Goal: Transaction & Acquisition: Purchase product/service

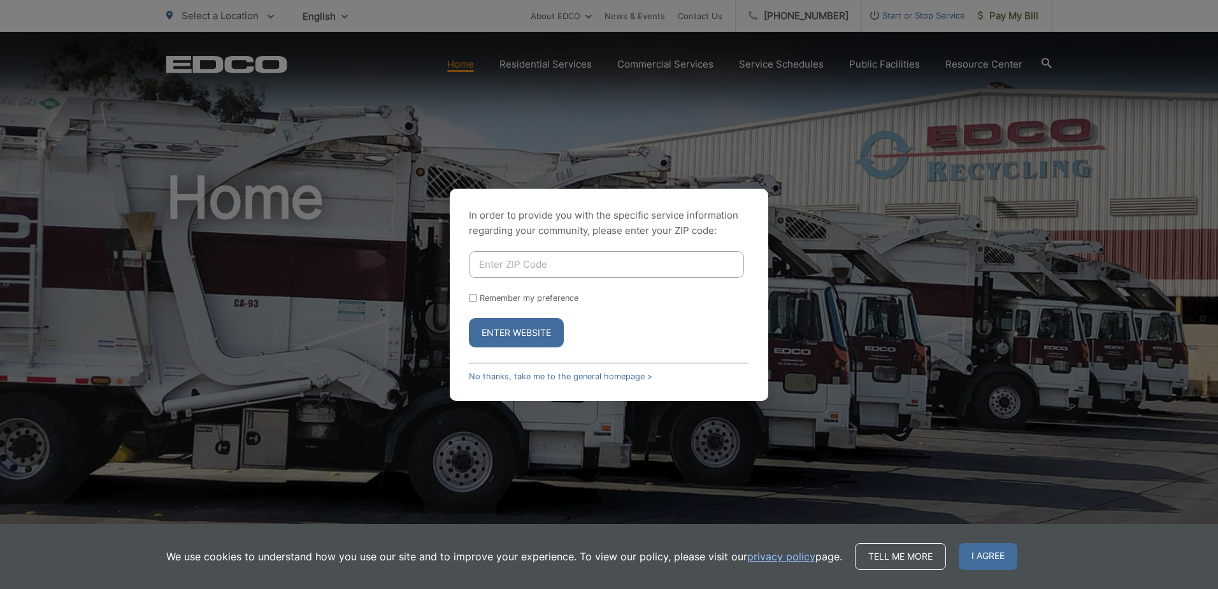
click at [535, 268] on input "Enter ZIP Code" at bounding box center [606, 264] width 275 height 27
type input "92021"
click at [474, 298] on input "Remember my preference" at bounding box center [473, 298] width 8 height 8
checkbox input "true"
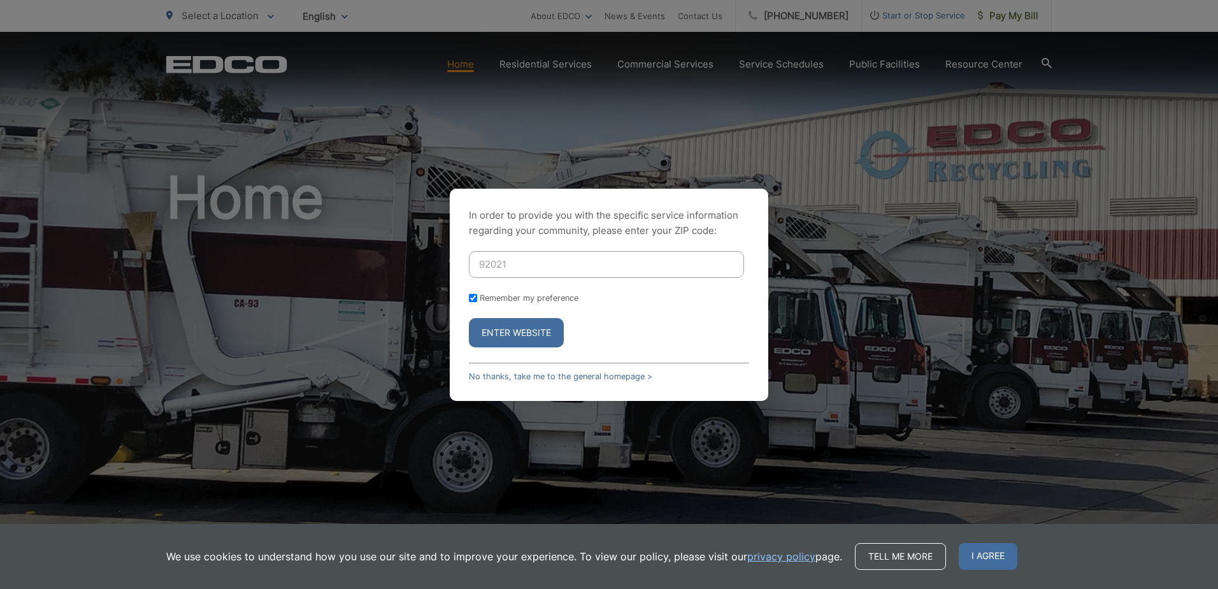
click at [504, 331] on button "Enter Website" at bounding box center [516, 332] width 95 height 29
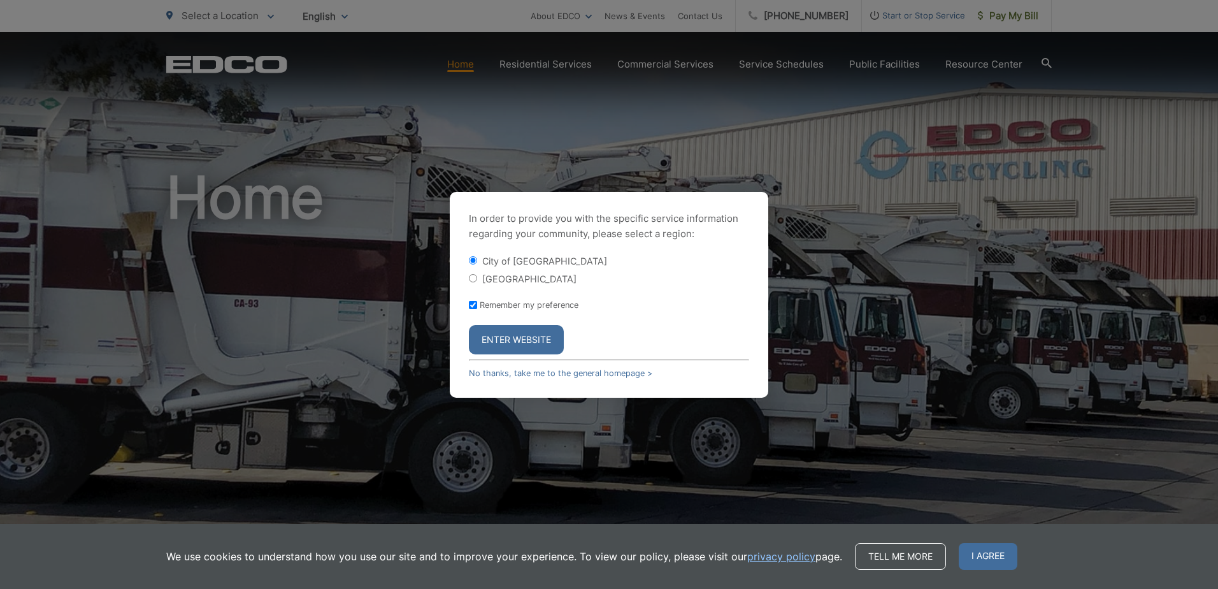
click at [513, 342] on button "Enter Website" at bounding box center [516, 339] width 95 height 29
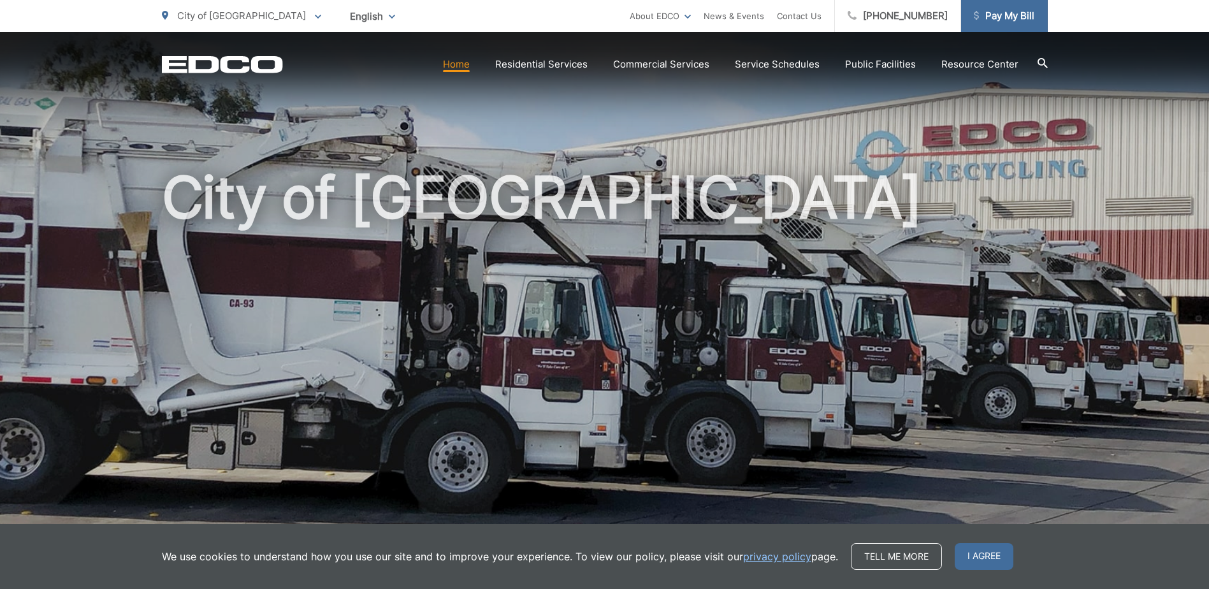
click at [1010, 16] on span "Pay My Bill" at bounding box center [1004, 15] width 61 height 15
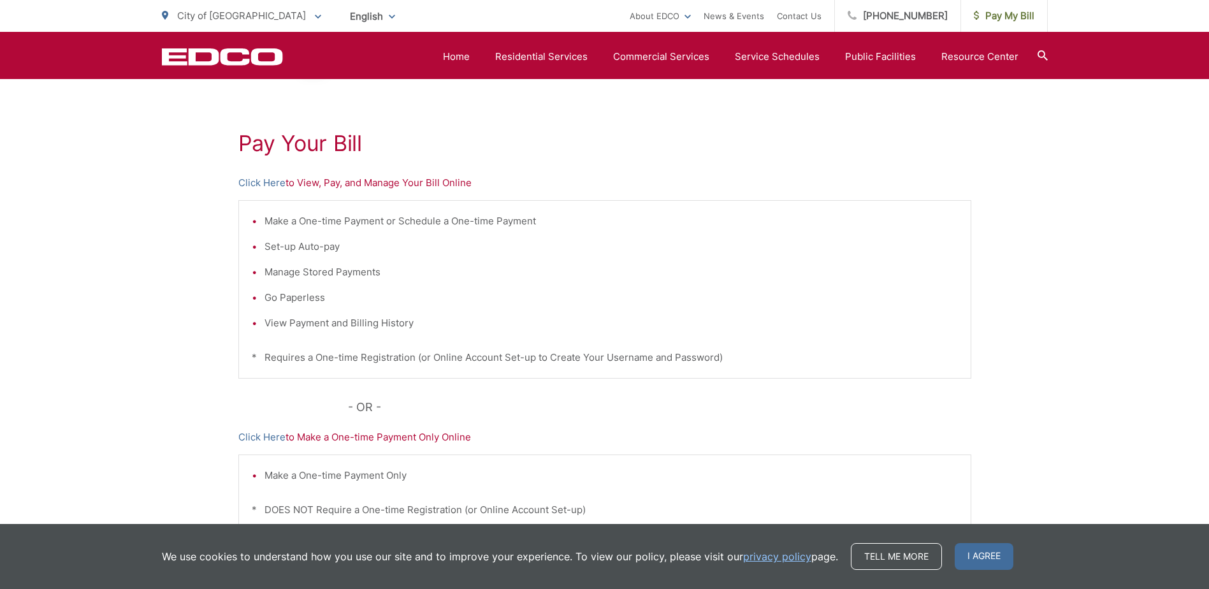
scroll to position [190, 0]
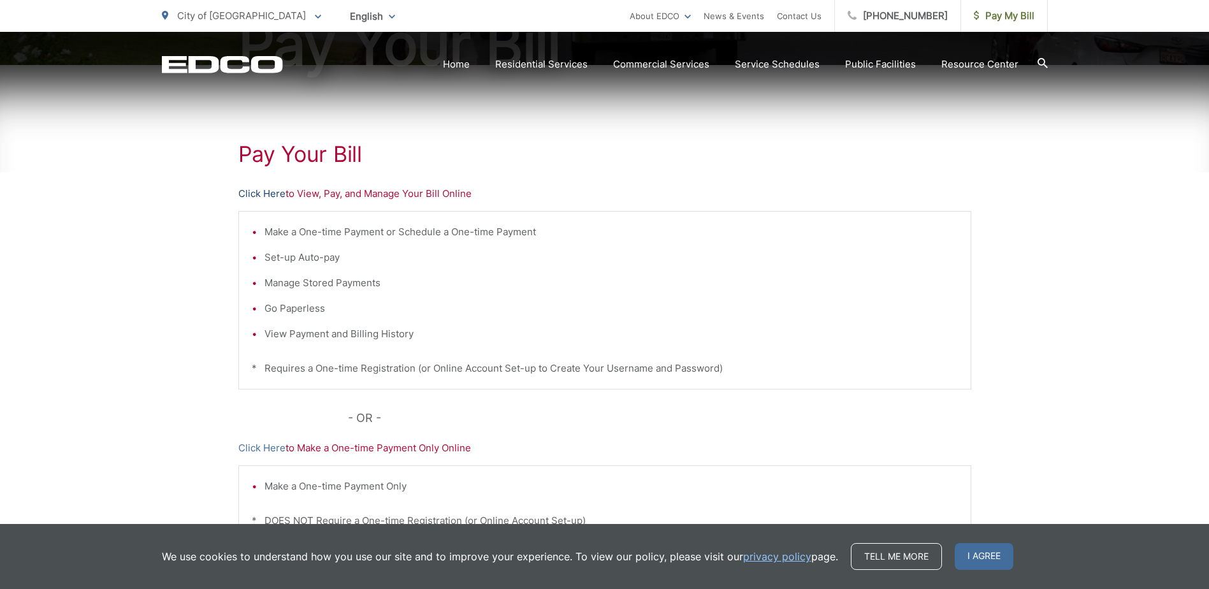
click at [279, 192] on link "Click Here" at bounding box center [261, 193] width 47 height 15
